Goal: Task Accomplishment & Management: Manage account settings

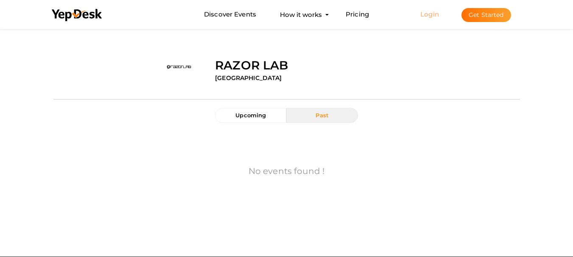
click at [424, 11] on link "Login" at bounding box center [429, 14] width 19 height 8
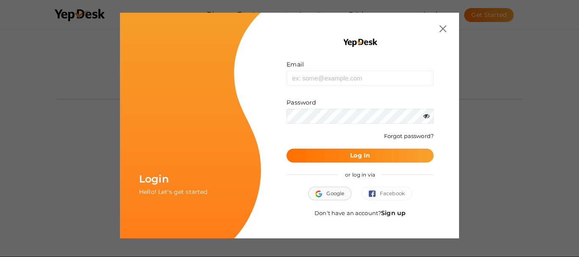
click at [330, 195] on button "Google" at bounding box center [329, 194] width 43 height 14
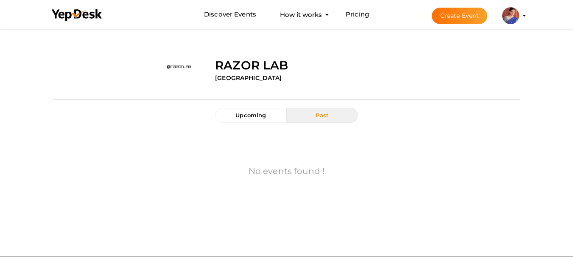
click at [517, 18] on img at bounding box center [510, 15] width 17 height 17
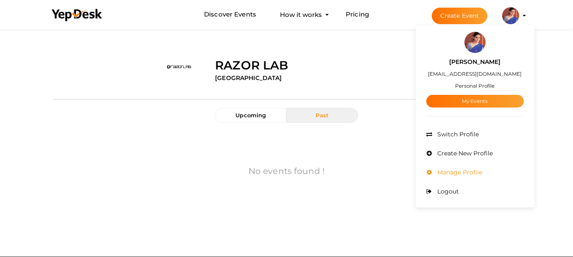
click at [451, 171] on span "Manage Profile" at bounding box center [458, 173] width 47 height 8
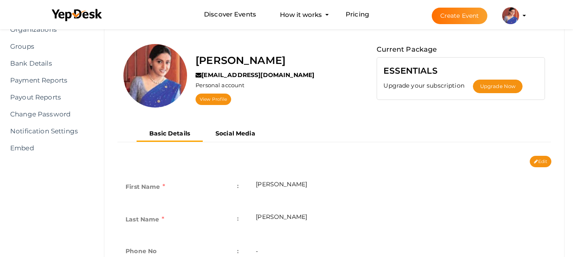
scroll to position [8, 0]
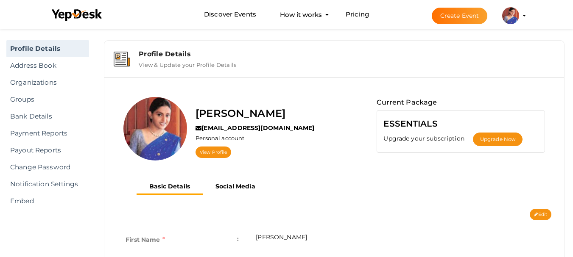
drag, startPoint x: 549, startPoint y: 217, endPoint x: 544, endPoint y: 217, distance: 4.7
click at [548, 217] on button "Edit" at bounding box center [541, 214] width 22 height 11
type input "[PERSON_NAME]"
type input "gurleennayar"
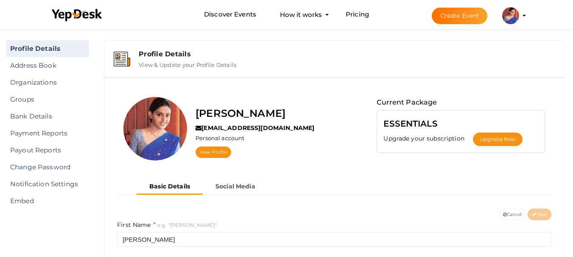
click at [525, 95] on div "Gurleen Nayar gurleennayar@gmail.com Personal account View Profile Current Pack…" at bounding box center [334, 131] width 447 height 95
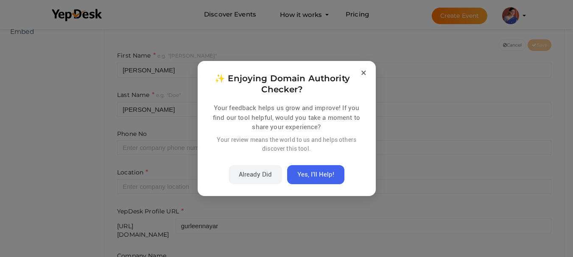
scroll to position [221, 0]
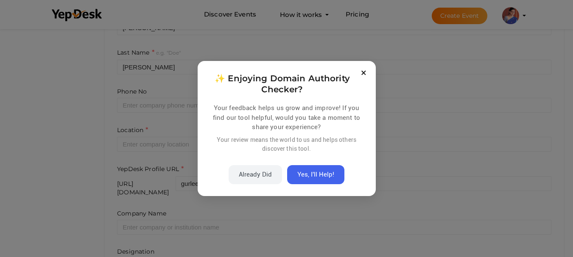
click at [363, 77] on button "×" at bounding box center [364, 73] width 10 height 10
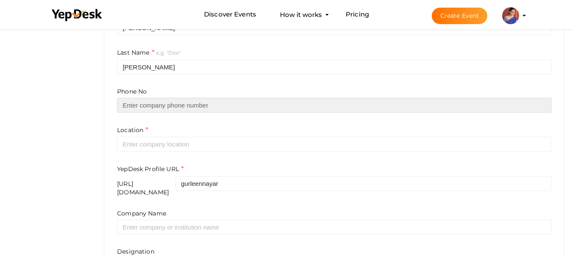
click at [240, 100] on input "text" at bounding box center [334, 105] width 434 height 15
type input "09810205738"
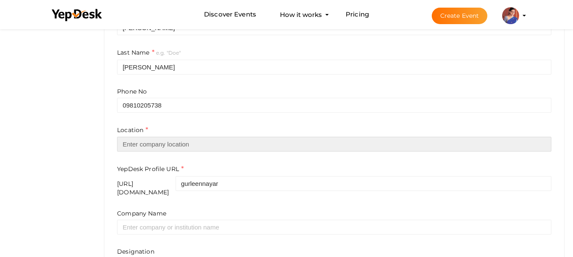
type input "[GEOGRAPHIC_DATA]"
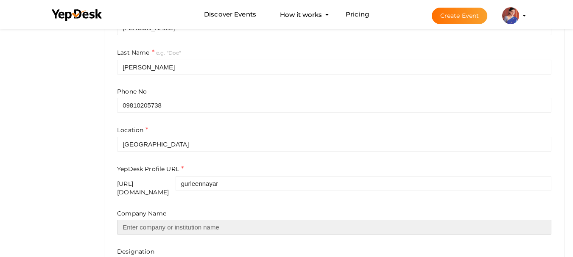
type input "Antenna Experts"
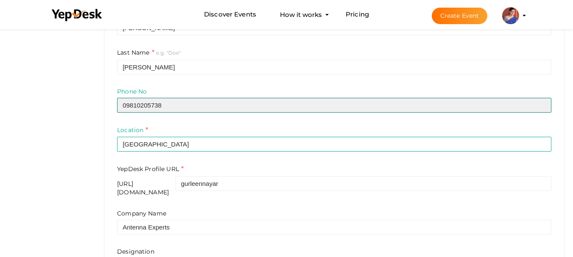
drag, startPoint x: 126, startPoint y: 103, endPoint x: 162, endPoint y: 105, distance: 36.1
click at [126, 103] on input "09810205738" at bounding box center [334, 105] width 434 height 15
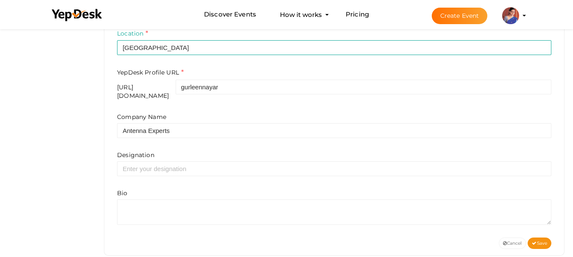
scroll to position [327, 0]
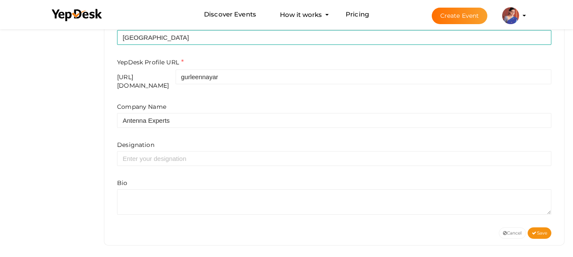
type input "9810205738"
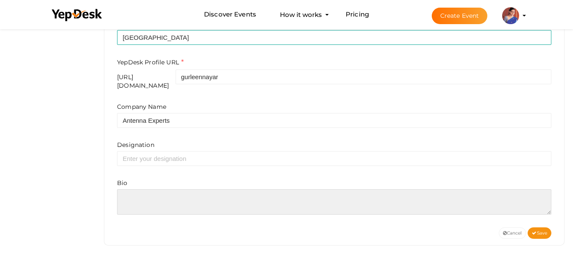
click at [180, 199] on textarea at bounding box center [334, 202] width 434 height 25
paste textarea "My name is Gurleen Nayar, and I work as a marketing executive at Antenna Expert…"
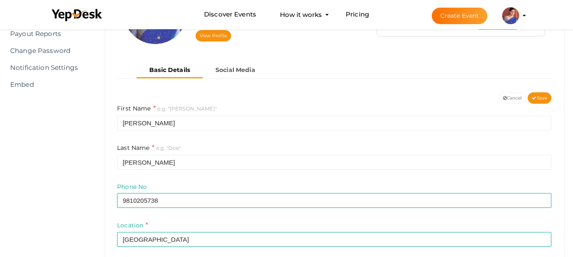
scroll to position [115, 0]
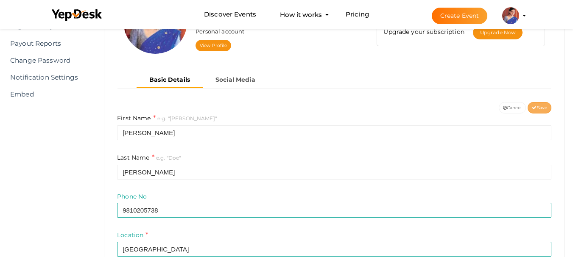
type textarea "My name is Gurleen Nayar, and I work as a marketing executive at Antenna Expert…"
click at [542, 106] on span "Save" at bounding box center [539, 108] width 15 height 6
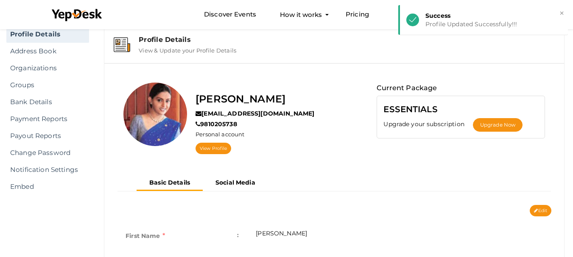
scroll to position [0, 0]
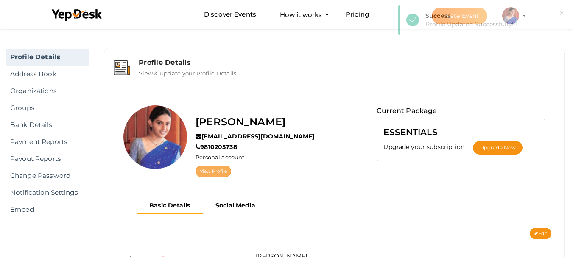
click at [215, 171] on link "View Profile" at bounding box center [214, 171] width 36 height 11
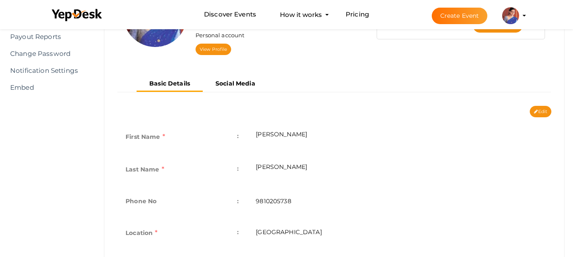
scroll to position [119, 0]
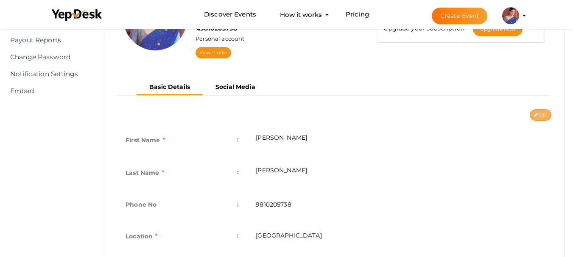
click at [541, 114] on button "Edit" at bounding box center [541, 114] width 22 height 11
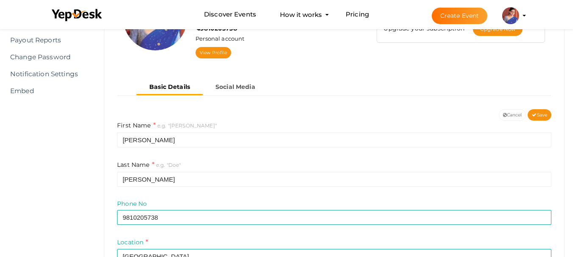
scroll to position [161, 0]
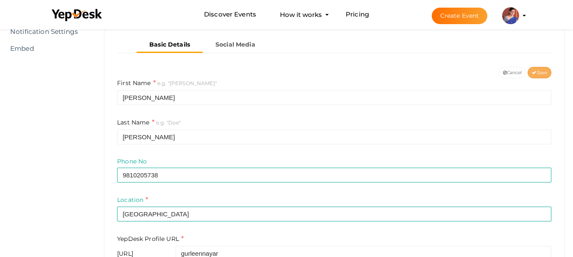
click at [547, 71] on button "Save" at bounding box center [540, 72] width 24 height 11
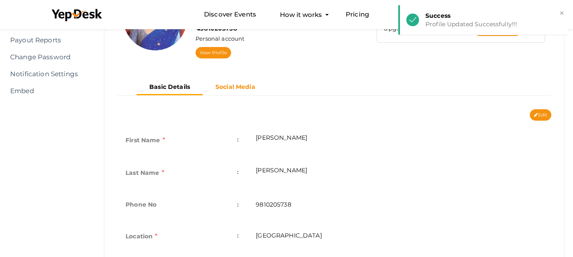
click at [237, 87] on b "Social Media" at bounding box center [235, 87] width 40 height 8
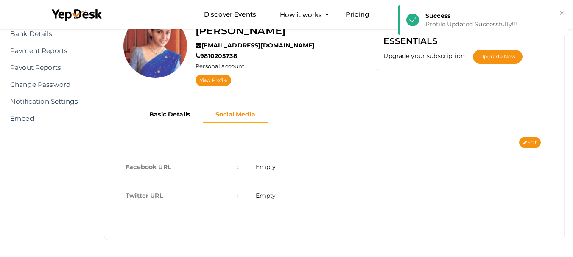
scroll to position [91, 0]
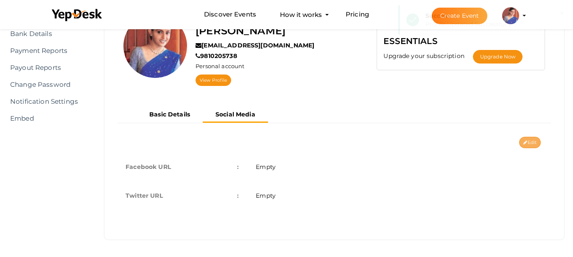
click at [534, 141] on button "Edit" at bounding box center [530, 142] width 22 height 11
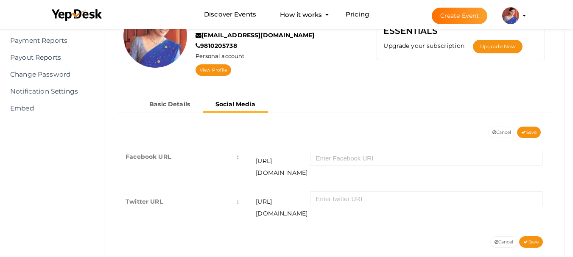
scroll to position [107, 0]
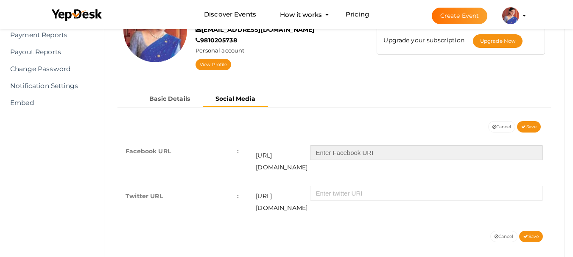
click at [349, 152] on input "text" at bounding box center [426, 152] width 233 height 15
click at [363, 151] on input "text" at bounding box center [426, 152] width 233 height 15
paste input "antennaexperts.co"
type input "antennaexperts.co"
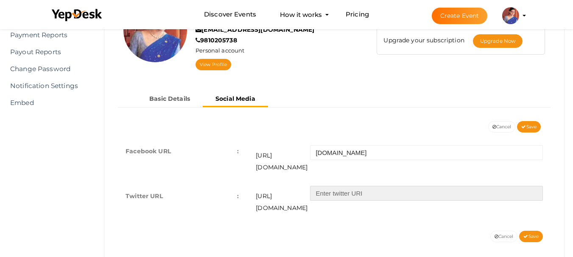
click at [340, 187] on input "text" at bounding box center [426, 193] width 233 height 15
paste input "antenna_experts"
type input "antenna_experts"
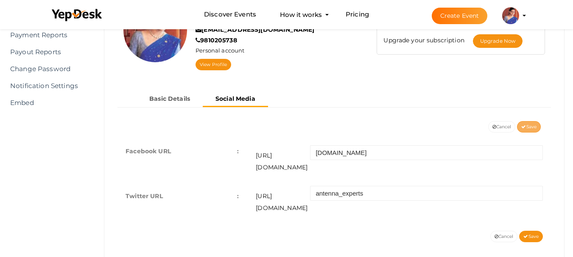
click at [532, 126] on span "Save" at bounding box center [528, 127] width 15 height 6
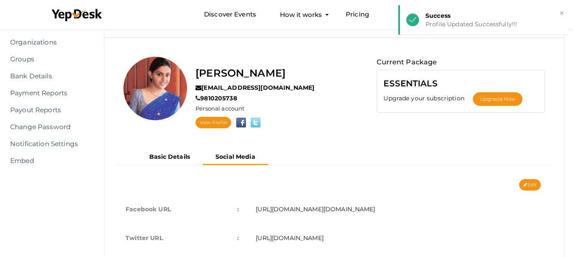
scroll to position [6, 0]
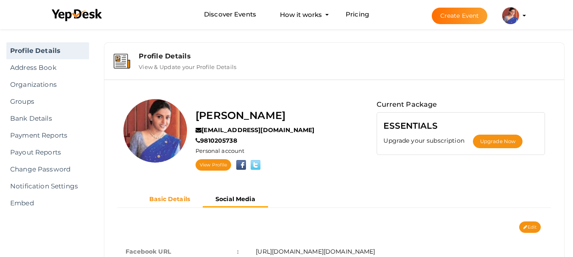
click at [163, 195] on button "Basic Details" at bounding box center [170, 200] width 66 height 14
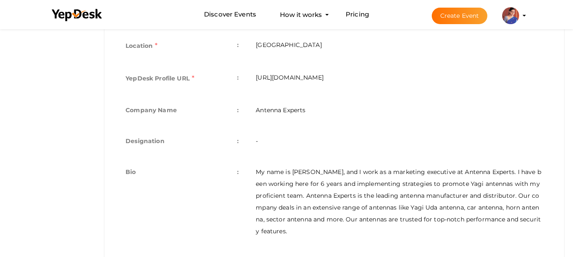
scroll to position [331, 0]
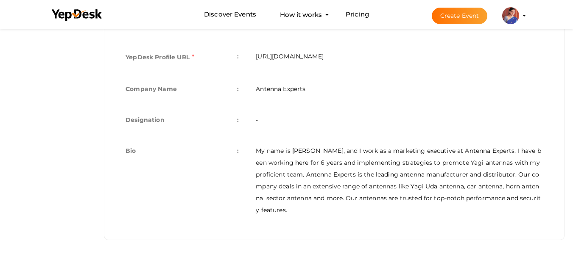
click at [275, 210] on td "My name is Gurleen Nayar, and I work as a marketing executive at Antenna Expert…" at bounding box center [399, 181] width 304 height 88
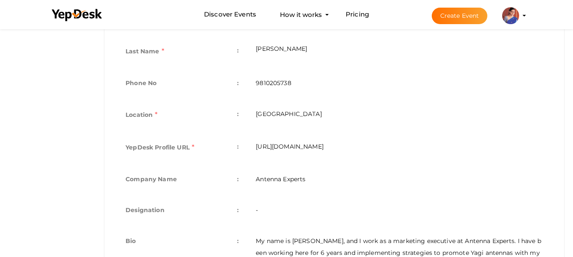
scroll to position [161, 0]
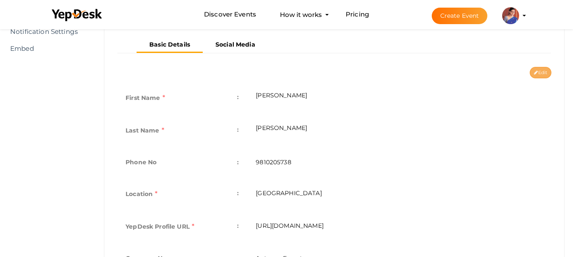
click at [541, 73] on button "Edit" at bounding box center [541, 72] width 22 height 11
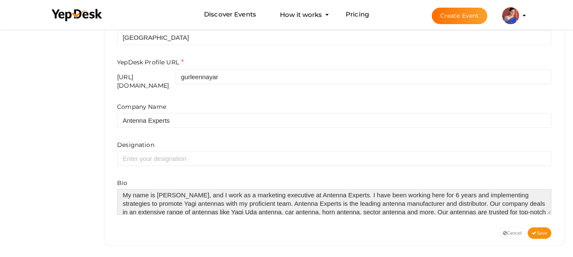
scroll to position [0, 0]
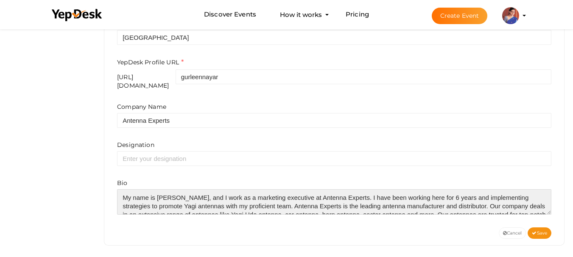
drag, startPoint x: 250, startPoint y: 201, endPoint x: 102, endPoint y: 177, distance: 150.0
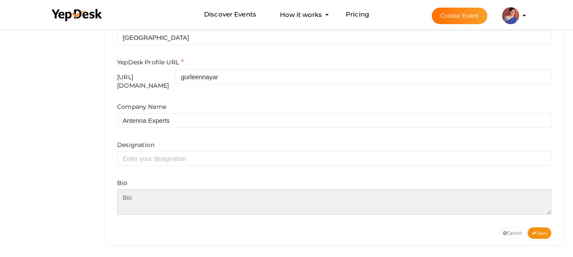
paste textarea "My name is Gurleen Nayar, and I work as a marketing executive at Antenna Expert…"
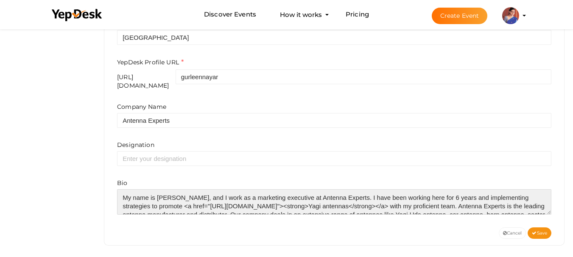
scroll to position [21, 0]
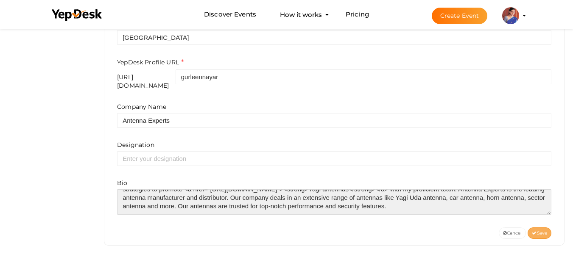
type textarea "My name is Gurleen Nayar, and I work as a marketing executive at Antenna Expert…"
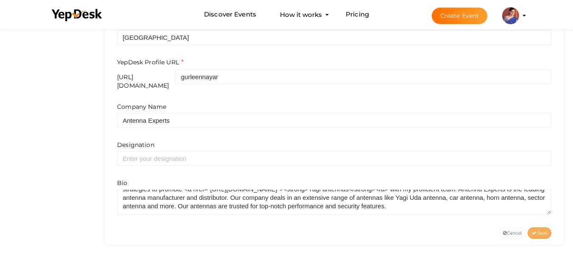
click at [538, 231] on span "Save" at bounding box center [539, 234] width 15 height 6
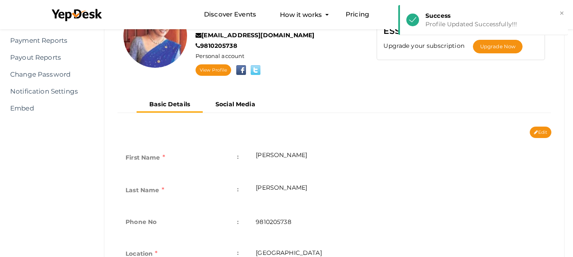
scroll to position [88, 0]
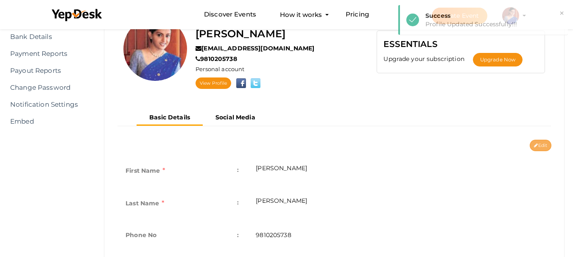
click at [539, 144] on button "Edit" at bounding box center [541, 145] width 22 height 11
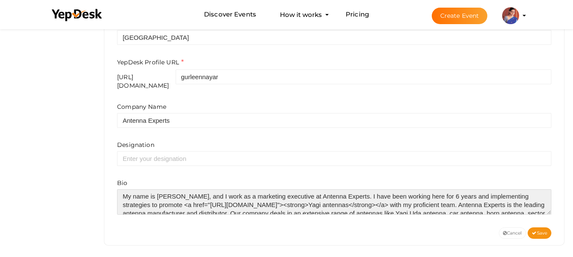
scroll to position [0, 0]
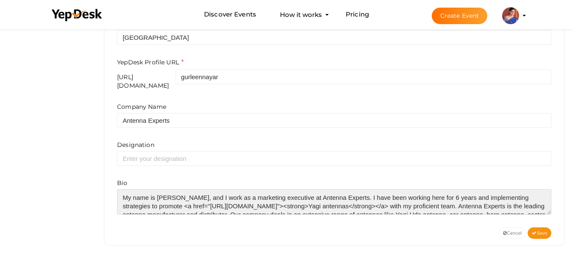
drag, startPoint x: 240, startPoint y: 204, endPoint x: 77, endPoint y: 184, distance: 164.1
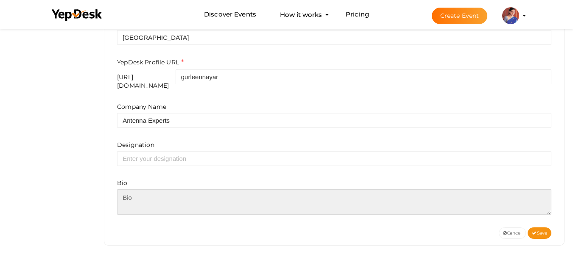
paste textarea "My name is Gurleen Nayar, and I work as a marketing executive at Antenna Expert…"
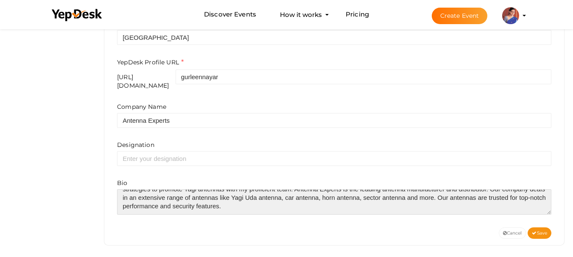
scroll to position [30, 0]
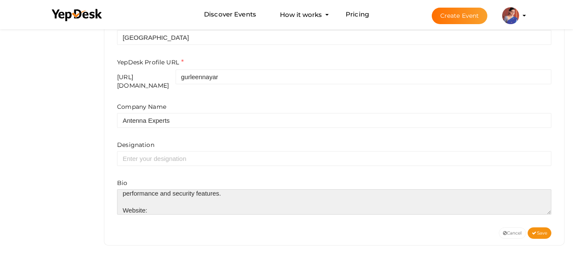
paste textarea "https://www.antennaexperts.co/blog/yagi-antenna-uses-types-working-and-elements"
type textarea "My name is [PERSON_NAME], and I work as a marketing executive at Antenna Expert…"
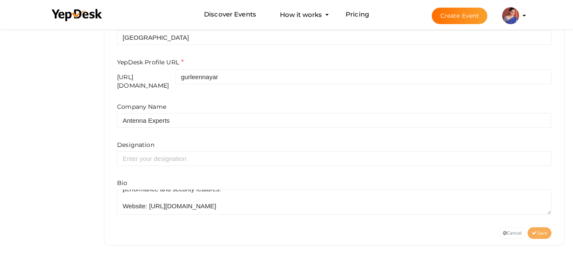
click at [547, 228] on button "Save" at bounding box center [540, 233] width 24 height 11
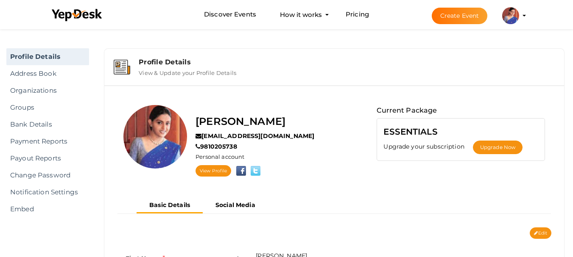
scroll to position [0, 0]
click at [524, 17] on li "Create Event Gurleen Nayar gurleennayar@gmail.com Personal Profile My Events Ad…" at bounding box center [471, 15] width 113 height 31
click at [507, 12] on img at bounding box center [510, 15] width 17 height 17
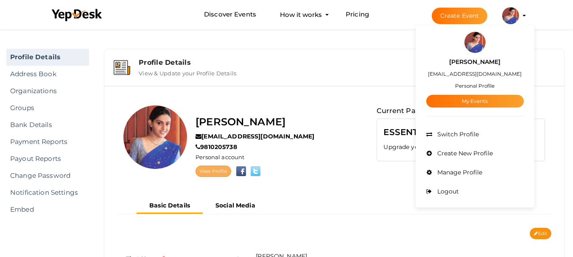
click at [209, 176] on link "View Profile" at bounding box center [214, 171] width 36 height 11
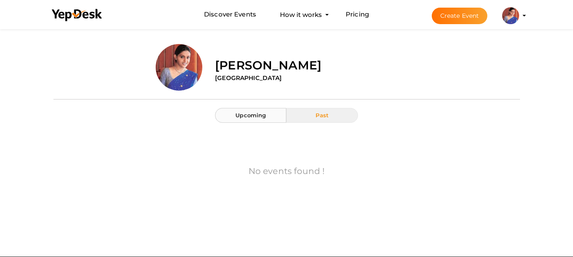
click at [258, 120] on button "Upcoming" at bounding box center [250, 115] width 71 height 15
click at [524, 17] on li "Create Event Gurleen Nayar gurleennayar@gmail.com Personal Profile My Events Ad…" at bounding box center [471, 15] width 113 height 31
click at [519, 16] on profile-pic at bounding box center [510, 15] width 17 height 6
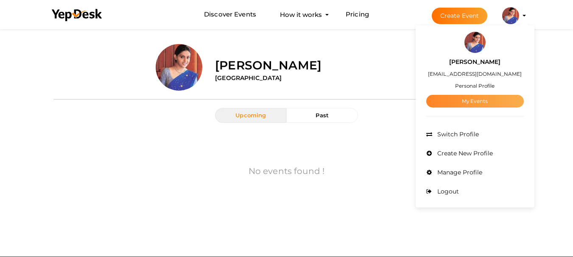
click at [478, 99] on link "My Events" at bounding box center [475, 101] width 98 height 13
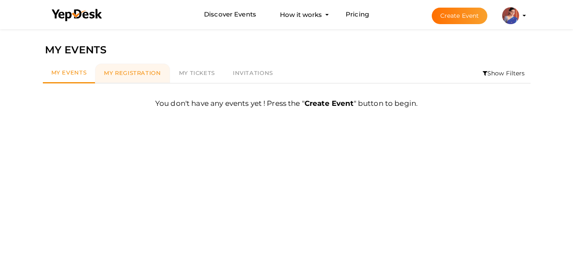
click at [114, 69] on link "My Registration" at bounding box center [132, 74] width 75 height 20
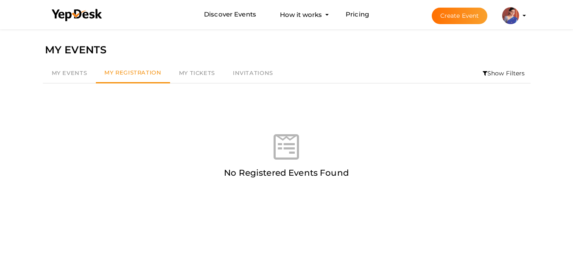
click at [524, 14] on li "Create Event Gurleen Nayar gurleennayar@gmail.com Personal Profile My Events Ad…" at bounding box center [471, 15] width 113 height 31
click at [519, 16] on profile-pic at bounding box center [510, 15] width 17 height 6
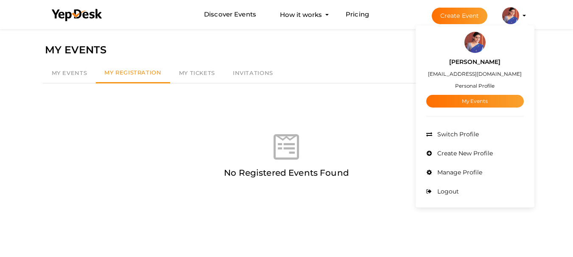
click at [480, 45] on img at bounding box center [474, 42] width 21 height 21
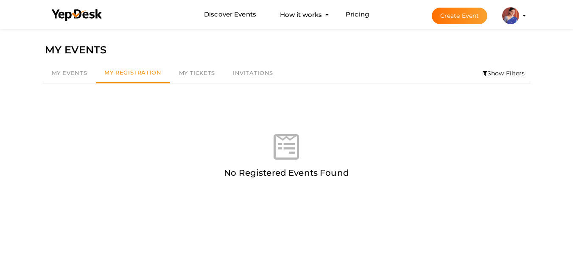
click at [504, 16] on img at bounding box center [510, 15] width 17 height 17
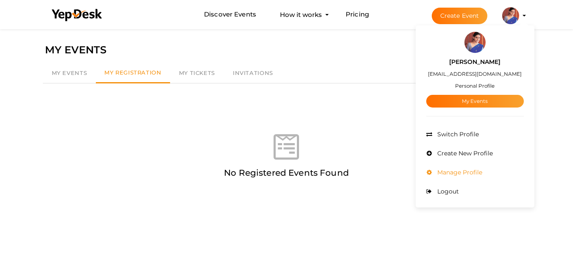
click at [464, 172] on span "Manage Profile" at bounding box center [458, 173] width 47 height 8
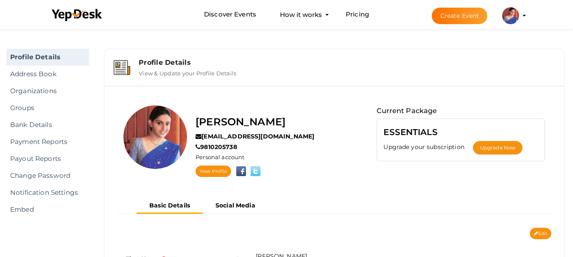
click at [156, 61] on div "Profile Details" at bounding box center [347, 63] width 416 height 8
click at [177, 70] on label "View & Update your Profile Details" at bounding box center [188, 72] width 98 height 10
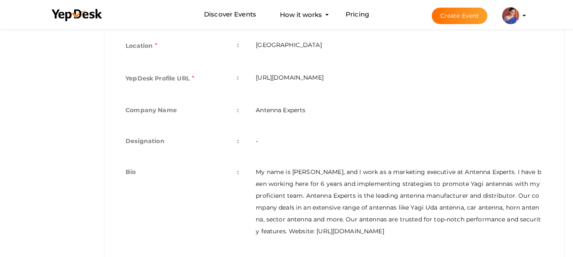
scroll to position [297, 0]
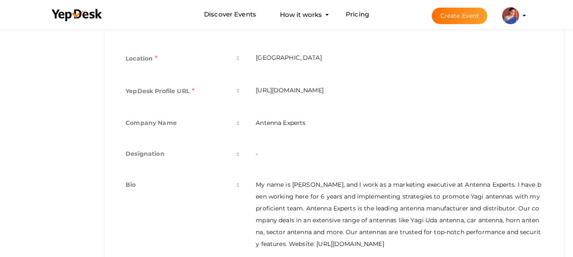
drag, startPoint x: 404, startPoint y: 86, endPoint x: 255, endPoint y: 94, distance: 149.1
click at [255, 94] on td "[URL][DOMAIN_NAME]" at bounding box center [399, 92] width 304 height 33
copy td "[URL][DOMAIN_NAME]"
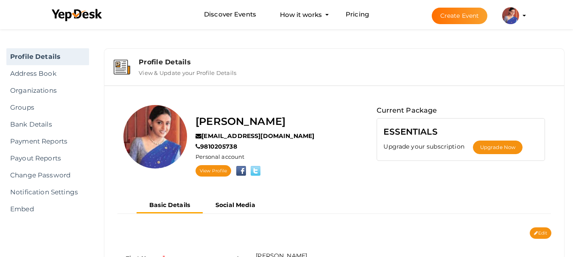
scroll to position [0, 0]
